Goal: Consume media (video, audio)

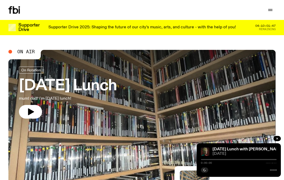
click at [271, 10] on icon "button" at bounding box center [270, 10] width 6 height 6
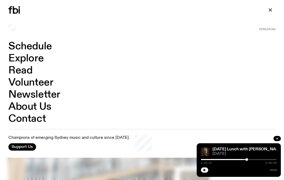
click at [44, 46] on link "Schedule" at bounding box center [30, 47] width 44 height 10
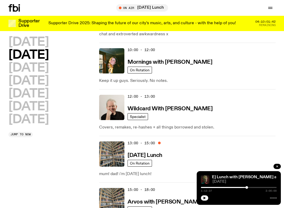
click at [115, 64] on img at bounding box center [111, 60] width 25 height 25
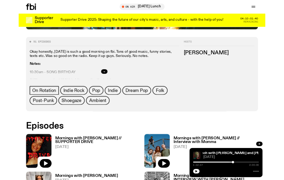
scroll to position [229, 0]
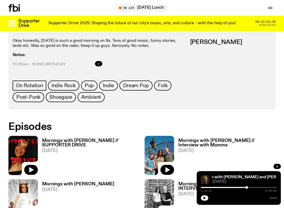
click at [24, 151] on img at bounding box center [22, 155] width 29 height 39
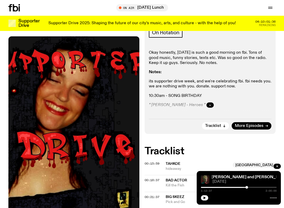
scroll to position [122, 0]
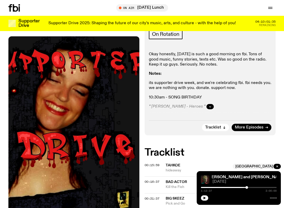
click at [209, 109] on button "button" at bounding box center [209, 106] width 7 height 5
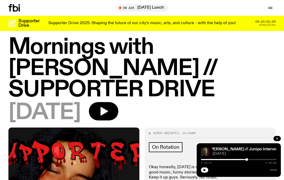
scroll to position [16, 0]
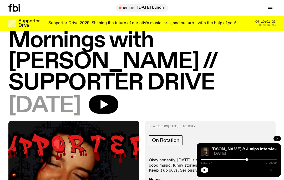
click at [109, 108] on icon "button" at bounding box center [103, 104] width 11 height 11
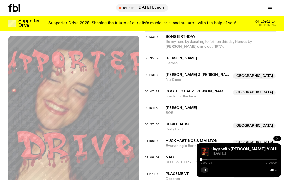
scroll to position [358, 0]
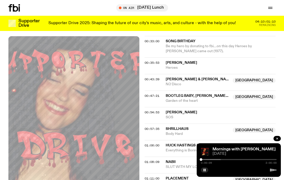
click at [199, 161] on div "Mornings with [PERSON_NAME] // SUPPORTER DRIVE Mornings with [PERSON_NAME] // S…" at bounding box center [239, 161] width 84 height 34
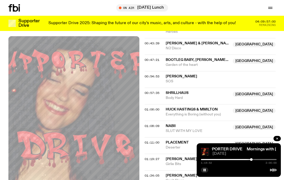
scroll to position [394, 0]
